Goal: Transaction & Acquisition: Book appointment/travel/reservation

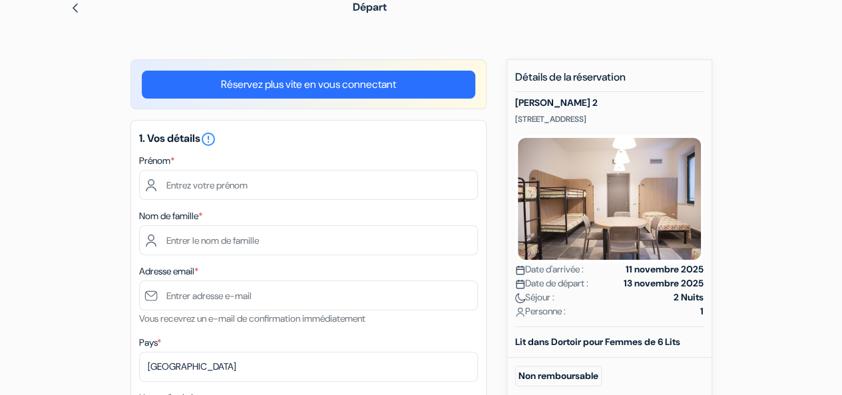
scroll to position [67, 0]
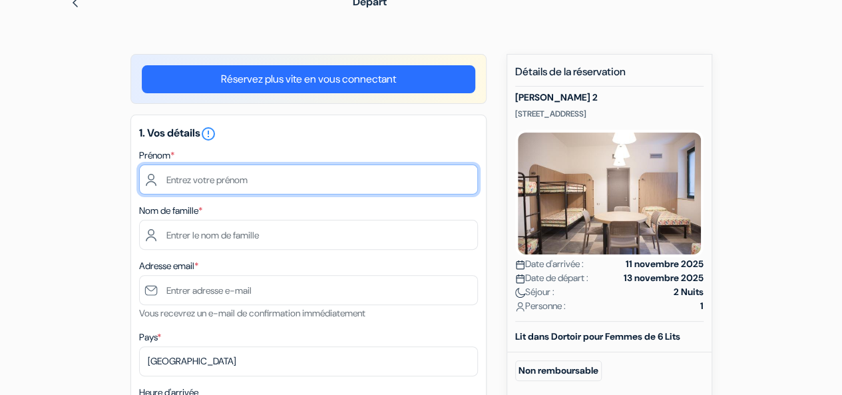
click at [273, 186] on input "text" at bounding box center [308, 179] width 339 height 30
type input "j"
type input "[PERSON_NAME]"
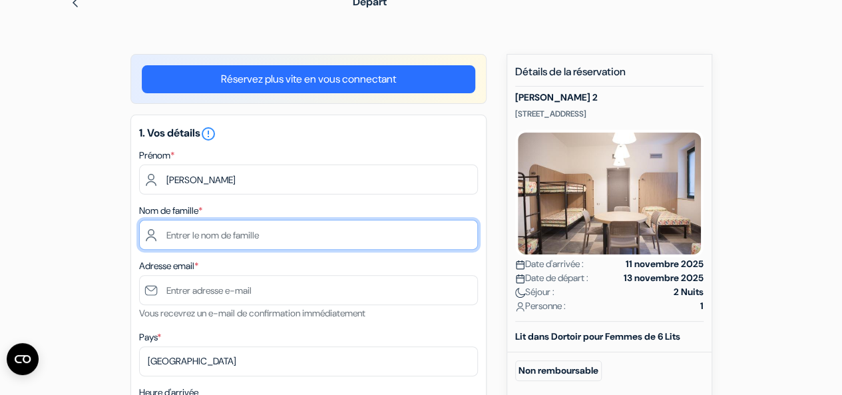
click at [254, 232] on input "text" at bounding box center [308, 235] width 339 height 30
type input "de MONTETY"
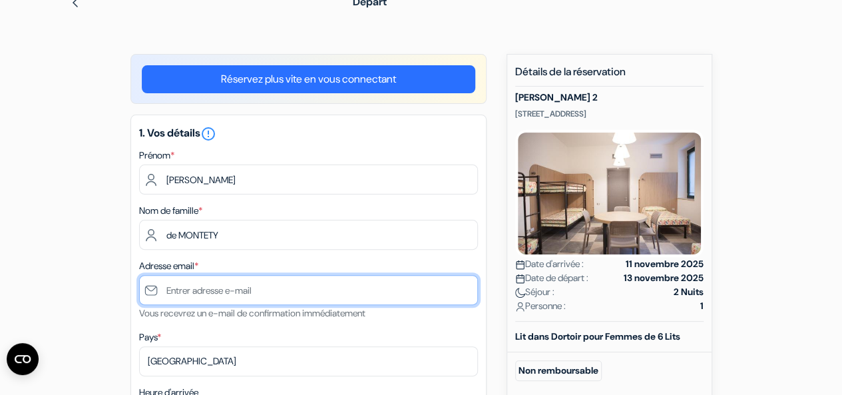
click at [230, 288] on input "text" at bounding box center [308, 290] width 339 height 30
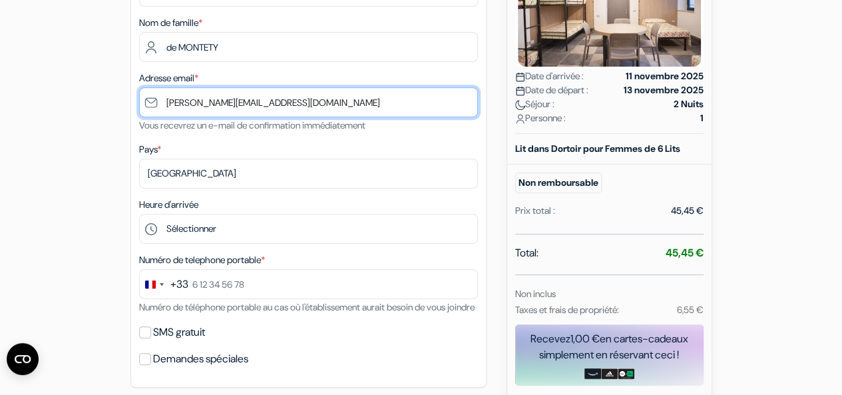
scroll to position [261, 0]
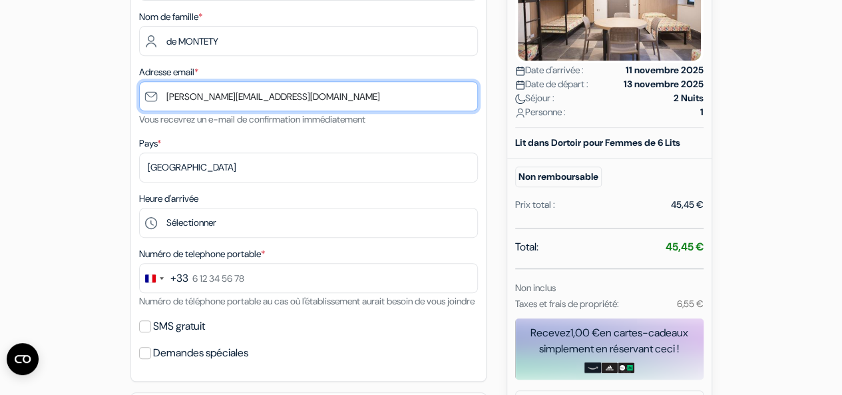
type input "[PERSON_NAME][EMAIL_ADDRESS][DOMAIN_NAME]"
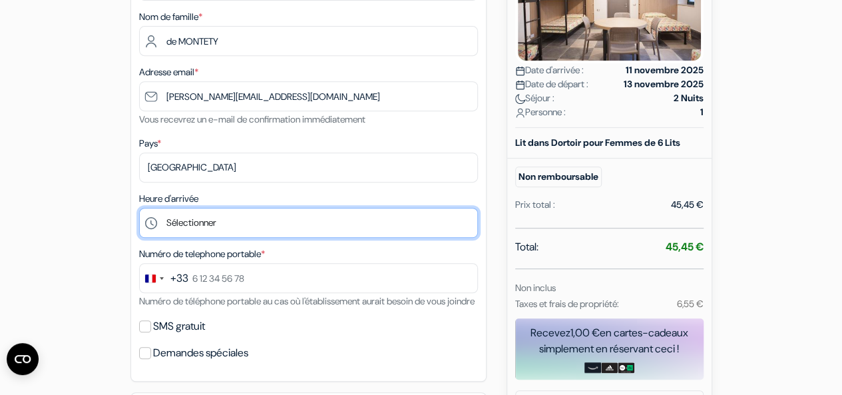
click at [217, 230] on select "Sélectionner 14:00 15:00 16:00 17:00 18:00 19:00" at bounding box center [308, 223] width 339 height 30
click at [206, 224] on select "Sélectionner 14:00 15:00 16:00 17:00 18:00 19:00" at bounding box center [308, 223] width 339 height 30
select select "16"
click at [139, 209] on select "Sélectionner 14:00 15:00 16:00 17:00 18:00 19:00" at bounding box center [308, 223] width 339 height 30
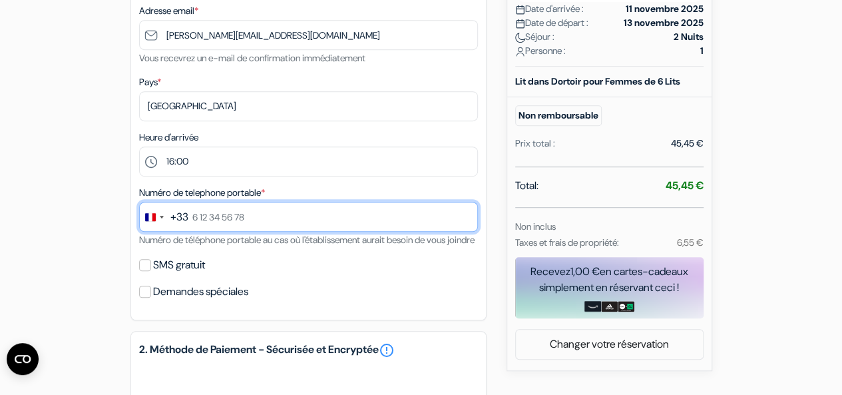
click at [212, 228] on input "text" at bounding box center [308, 217] width 339 height 30
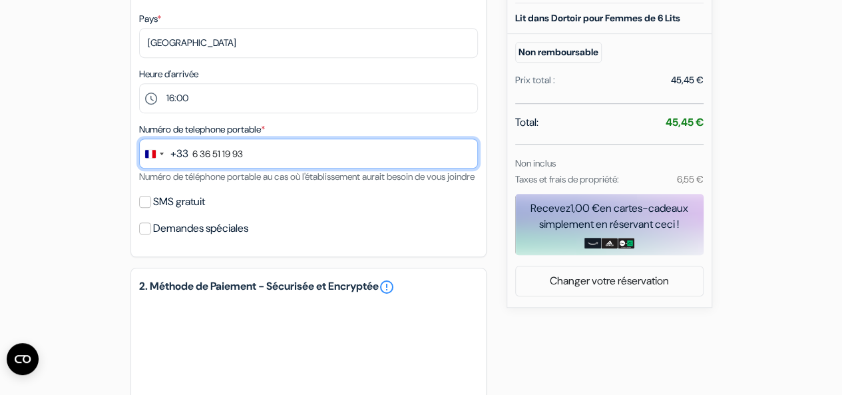
scroll to position [394, 0]
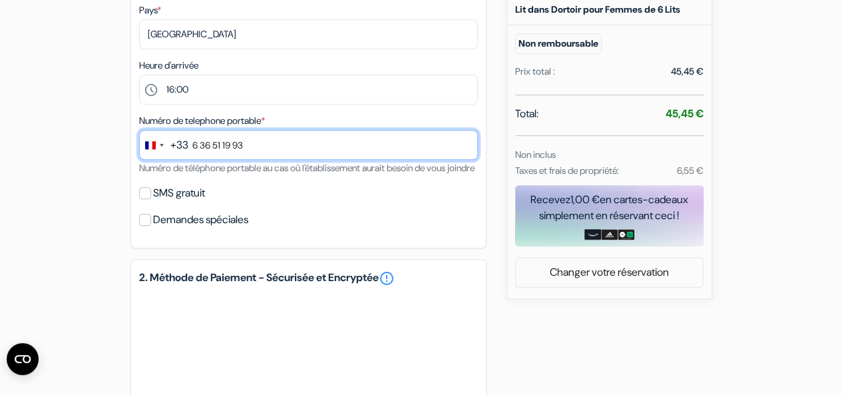
type input "6 36 51 19 93"
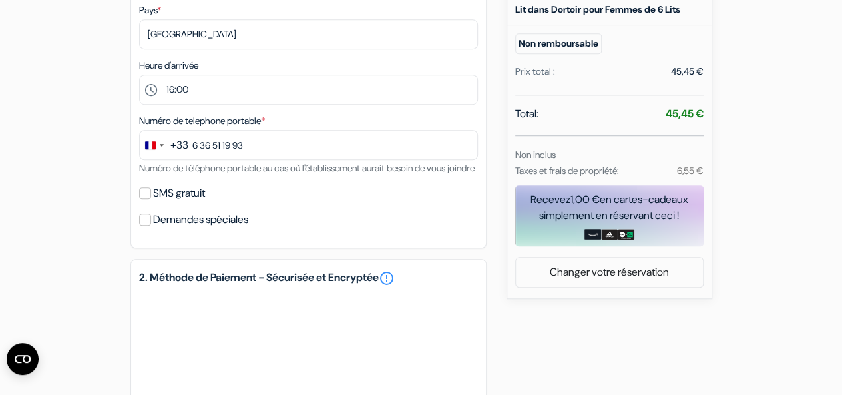
click at [72, 268] on div "add_box Ostello Alfieri 2 143 Corso Racconigi, Turin, Italie Détails de l'établ…" at bounding box center [421, 190] width 759 height 927
click at [143, 202] on div "SMS gratuit" at bounding box center [308, 193] width 339 height 19
click at [144, 199] on input "SMS gratuit" at bounding box center [145, 193] width 12 height 12
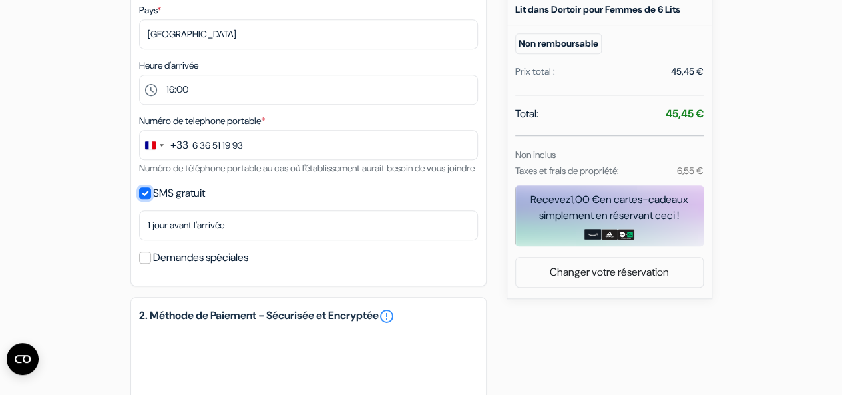
click at [144, 199] on input "SMS gratuit" at bounding box center [145, 193] width 12 height 12
checkbox input "false"
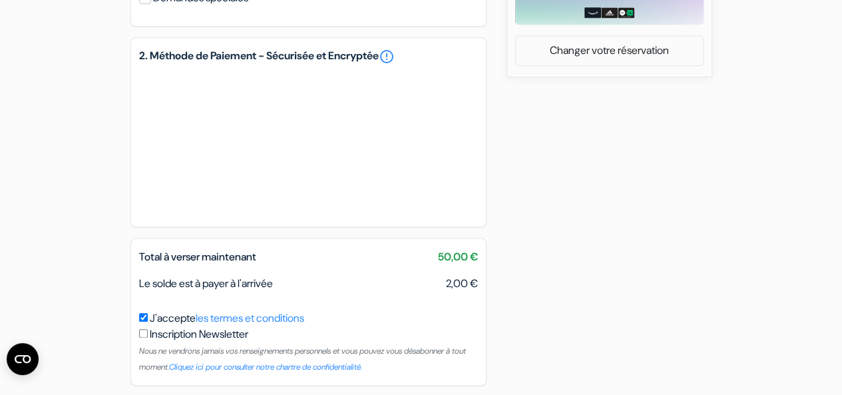
scroll to position [682, 0]
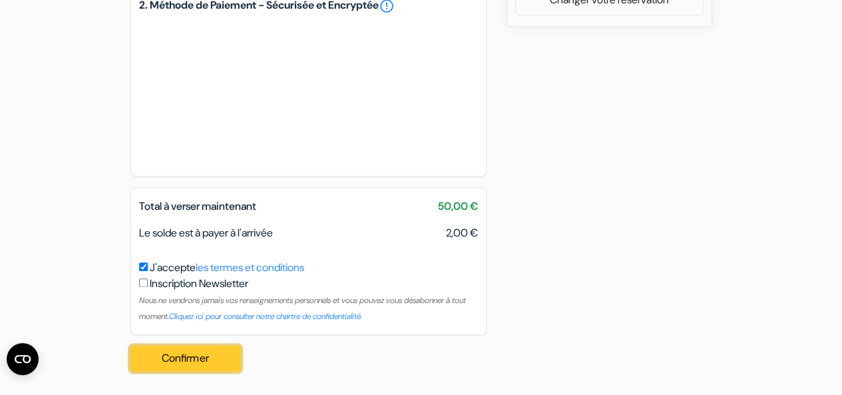
click at [176, 355] on button "Confirmer Loading..." at bounding box center [185, 357] width 111 height 25
click at [181, 350] on button "Confirmer Loading..." at bounding box center [185, 357] width 111 height 25
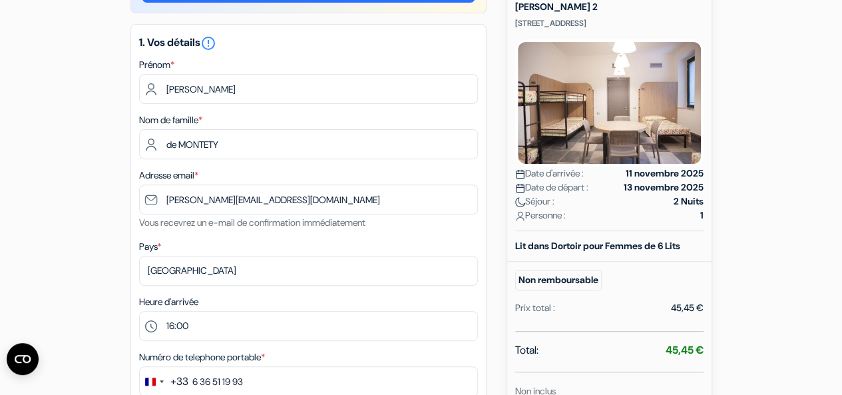
scroll to position [0, 0]
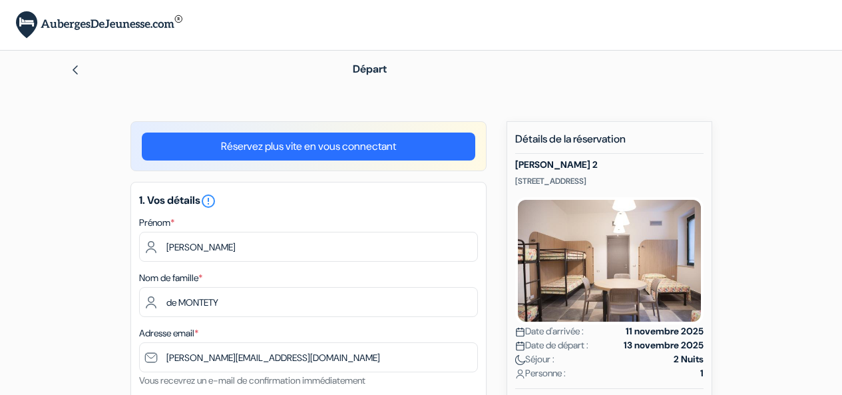
select select "16"
